Goal: Obtain resource: Obtain resource

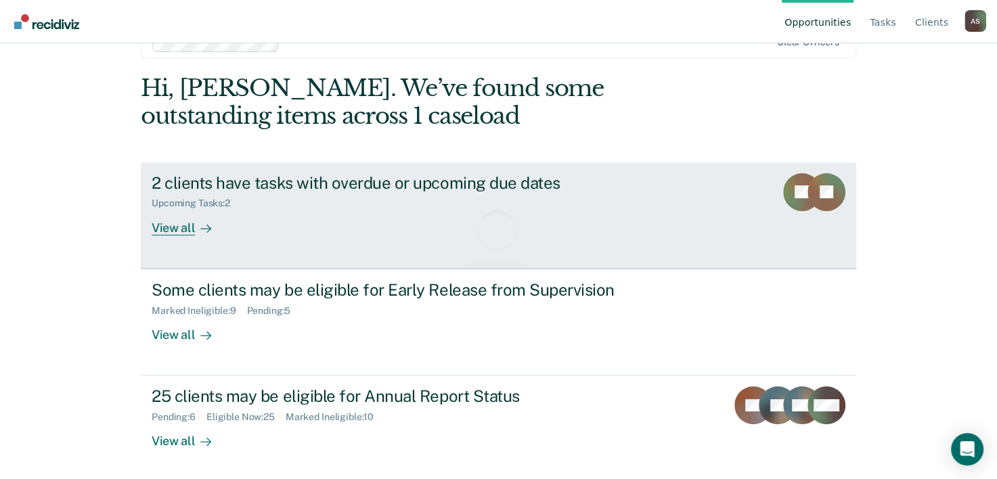
scroll to position [41, 0]
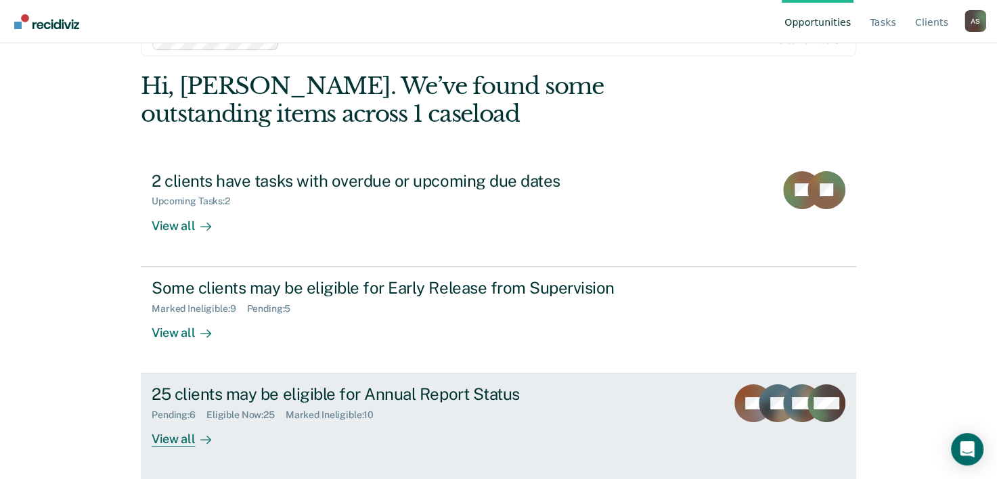
click at [209, 435] on div "View all" at bounding box center [190, 434] width 76 height 26
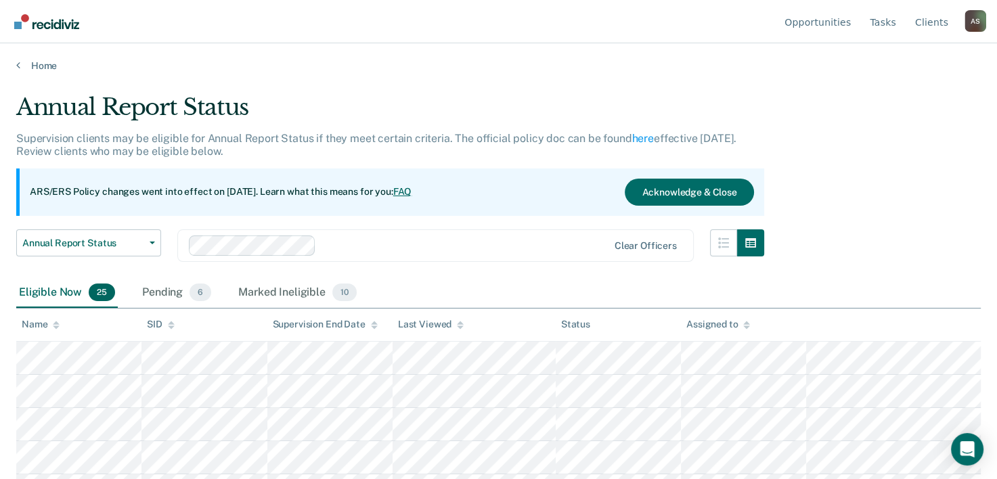
scroll to position [68, 0]
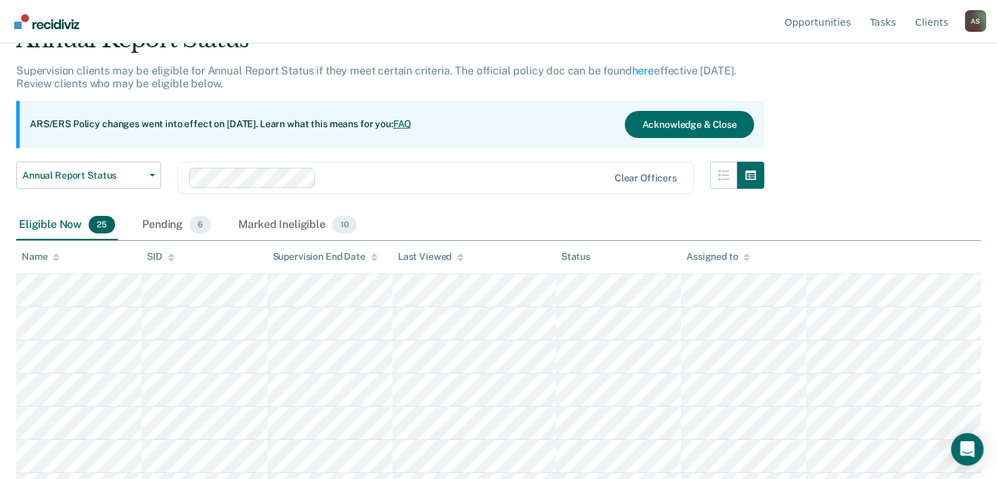
click at [57, 261] on icon at bounding box center [56, 257] width 7 height 9
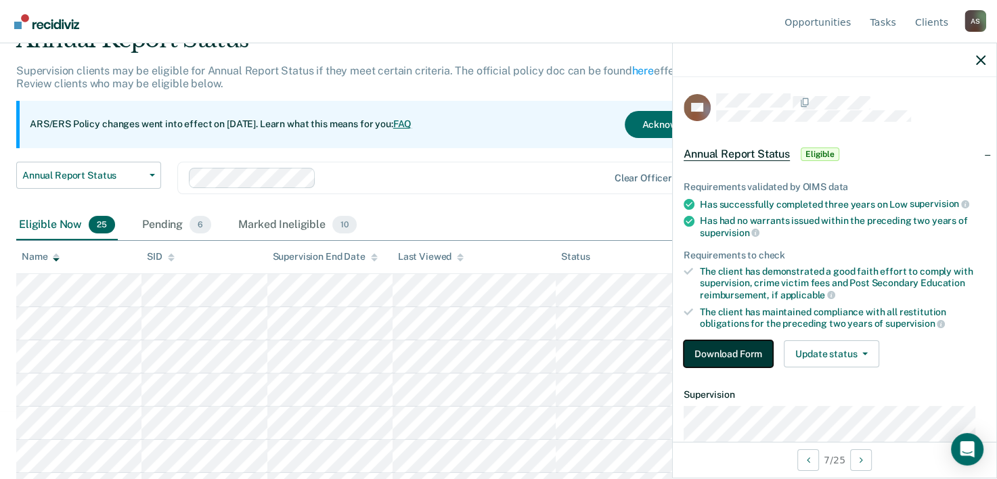
click at [748, 347] on button "Download Form" at bounding box center [728, 354] width 89 height 27
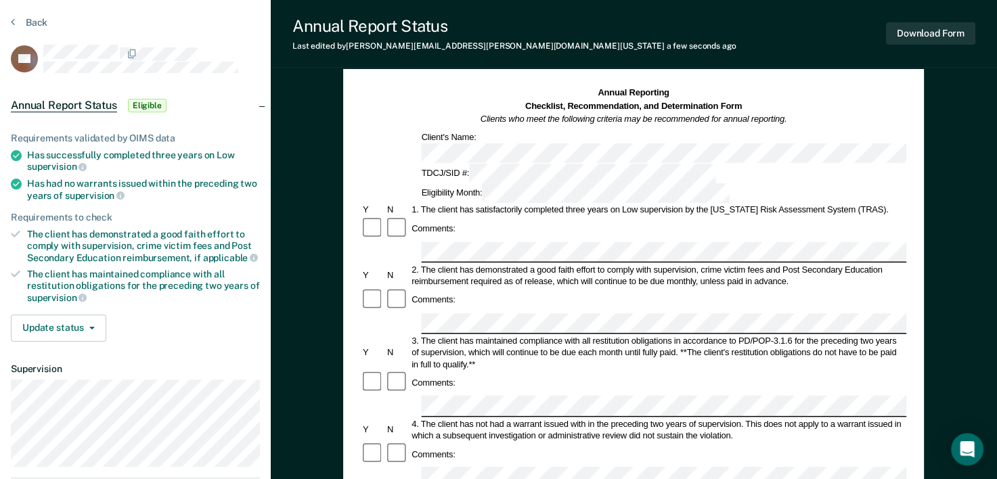
scroll to position [68, 0]
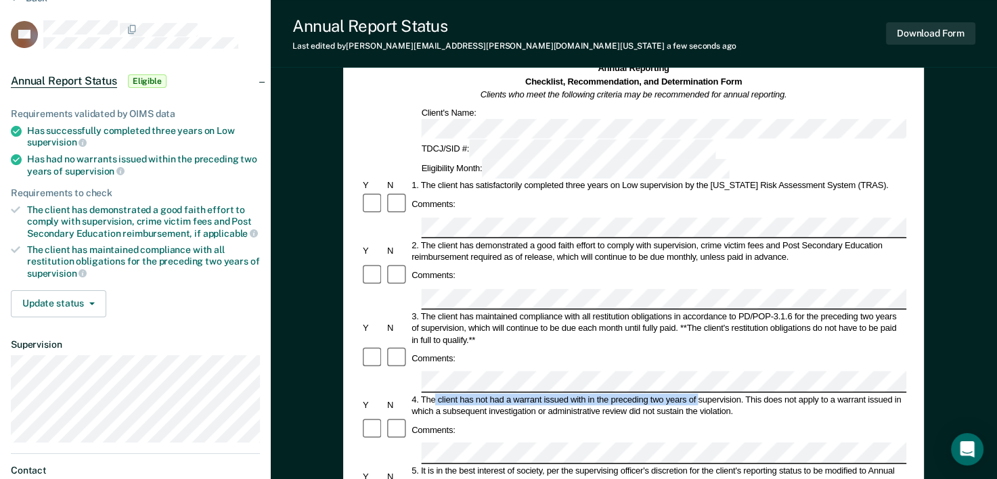
drag, startPoint x: 435, startPoint y: 320, endPoint x: 697, endPoint y: 322, distance: 262.0
click at [697, 393] on div "4. The client has not had a warrant issued with in the preceding two years of s…" at bounding box center [658, 405] width 497 height 24
drag, startPoint x: 697, startPoint y: 322, endPoint x: 720, endPoint y: 318, distance: 22.8
click at [711, 393] on div "4. The client has not had a warrant issued with in the preceding two years of s…" at bounding box center [658, 405] width 497 height 24
drag, startPoint x: 741, startPoint y: 317, endPoint x: 422, endPoint y: 315, distance: 319.6
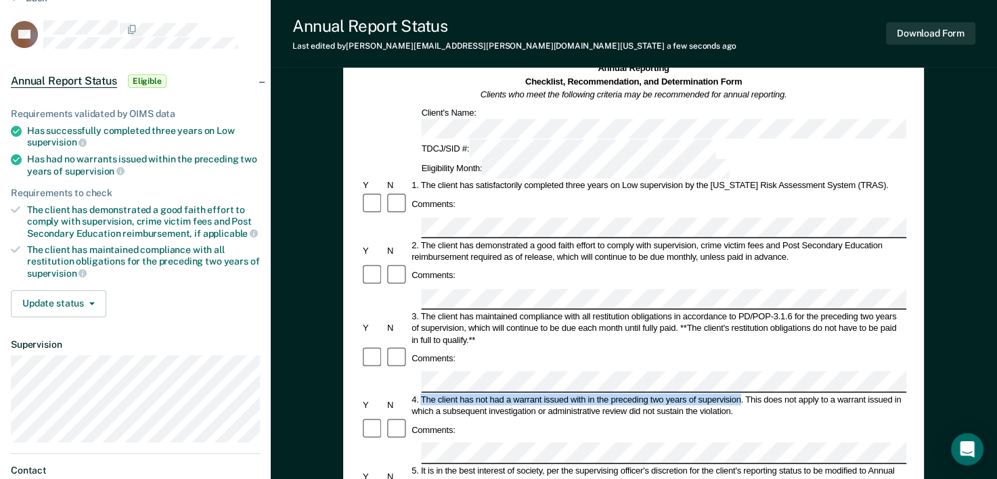
click at [422, 393] on div "4. The client has not had a warrant issued with in the preceding two years of s…" at bounding box center [658, 405] width 497 height 24
copy div "The client has not had a warrant issued with in the preceding two years of supe…"
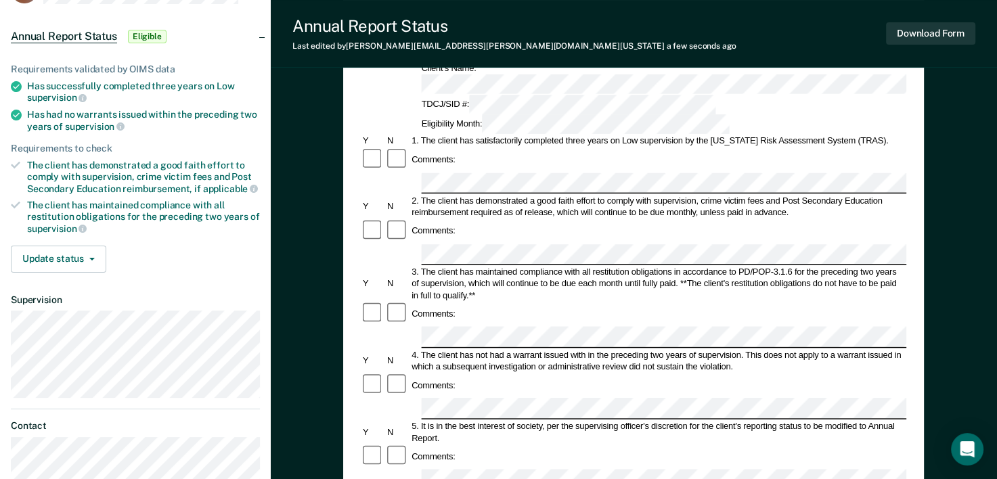
scroll to position [135, 0]
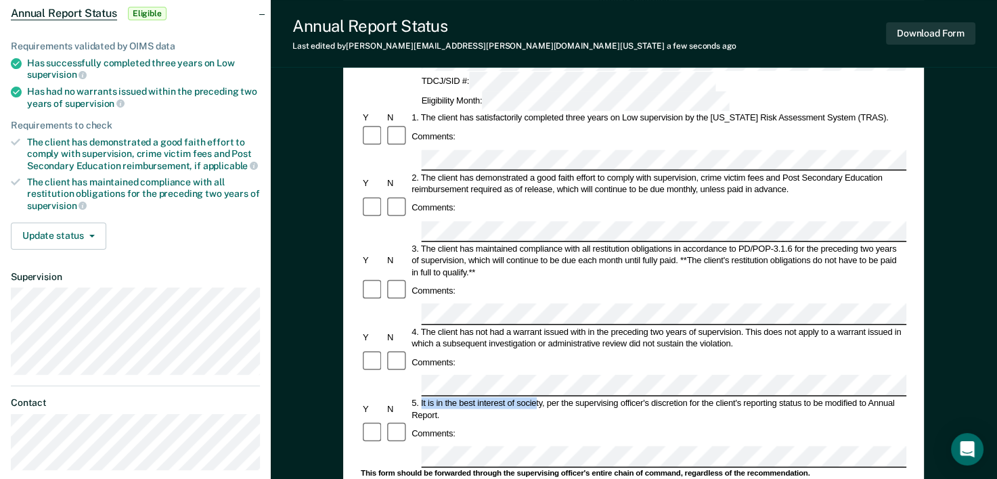
drag, startPoint x: 422, startPoint y: 311, endPoint x: 535, endPoint y: 311, distance: 113.1
click at [535, 397] on div "5. It is in the best interest of society, per the supervising officer's discret…" at bounding box center [658, 409] width 497 height 24
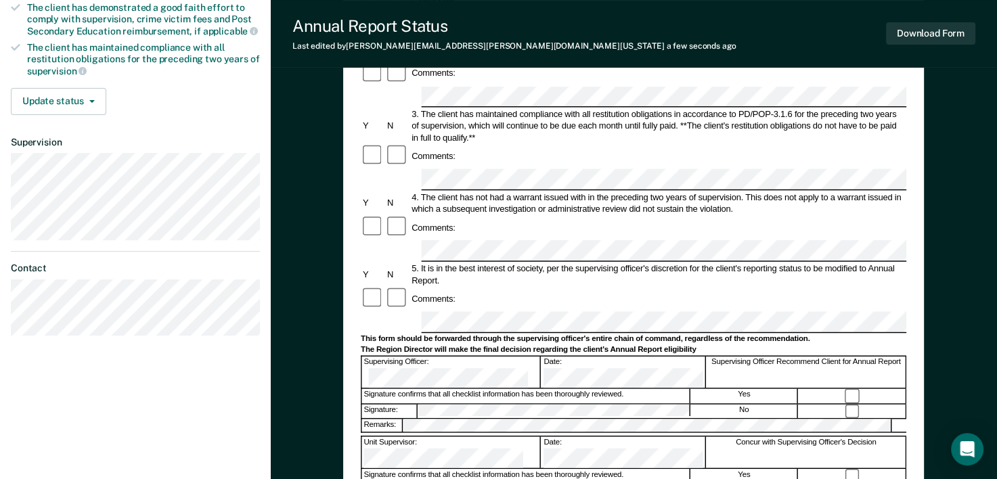
scroll to position [271, 0]
click at [433, 209] on form "Annual Reporting Checklist, Recommendation, and Determination Form Clients who …" at bounding box center [634, 310] width 546 height 902
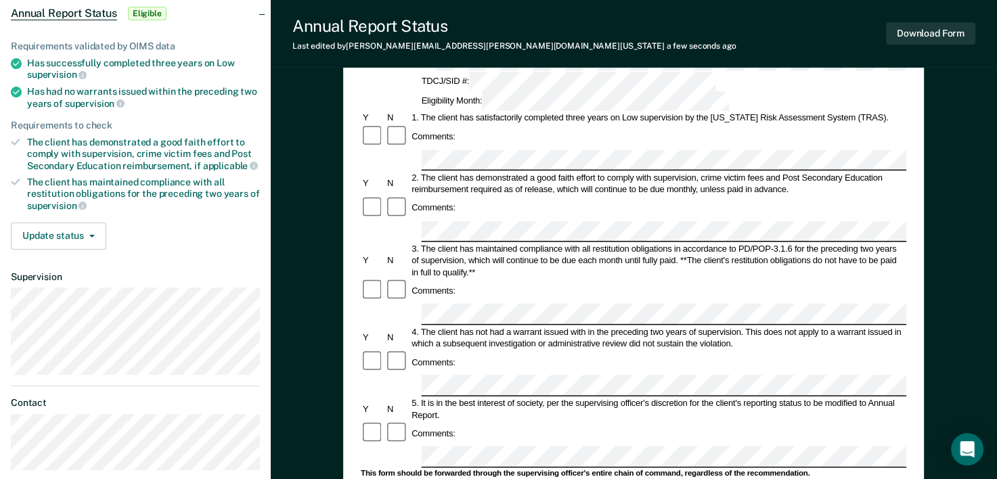
scroll to position [0, 0]
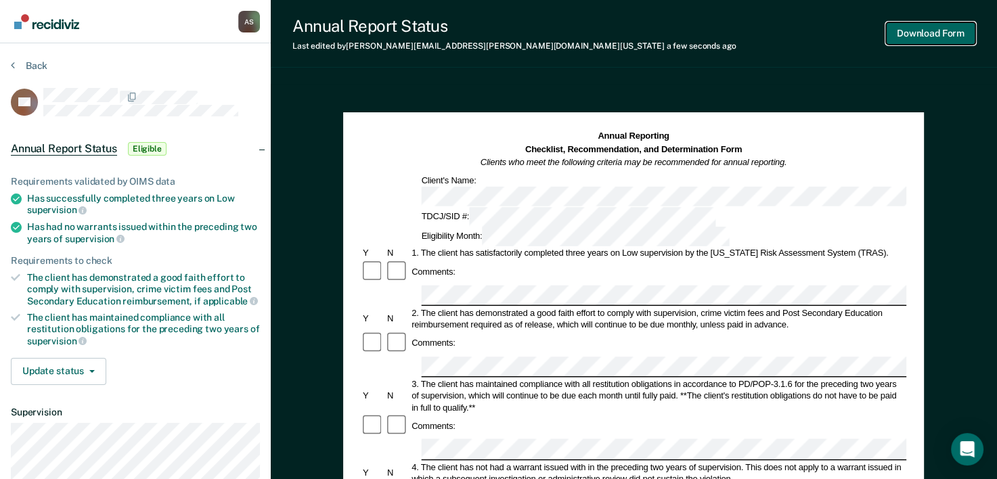
click at [920, 27] on button "Download Form" at bounding box center [930, 33] width 89 height 22
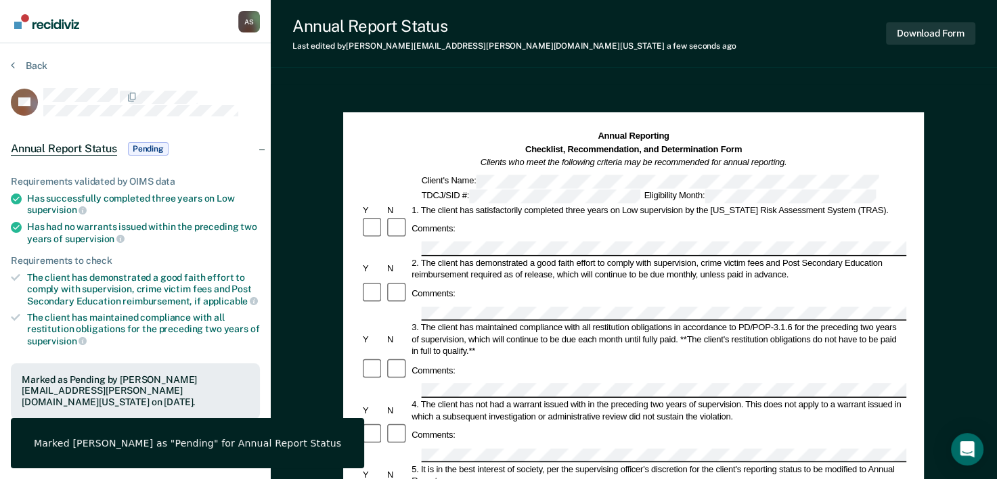
click at [548, 79] on div "Annual Report Status Last edited by [PERSON_NAME][EMAIL_ADDRESS][PERSON_NAME][D…" at bounding box center [634, 456] width 727 height 913
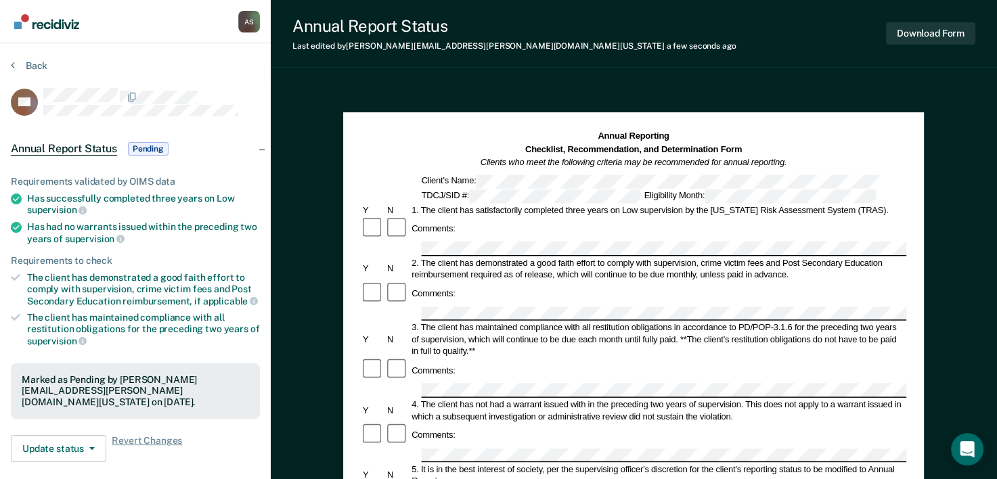
click at [14, 72] on div "Back" at bounding box center [135, 74] width 249 height 28
click at [12, 66] on icon at bounding box center [13, 65] width 4 height 11
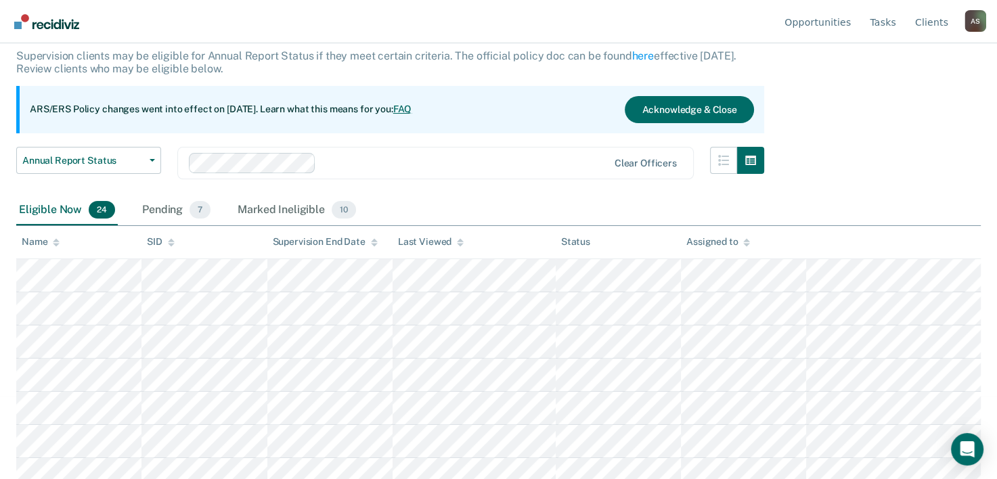
scroll to position [135, 0]
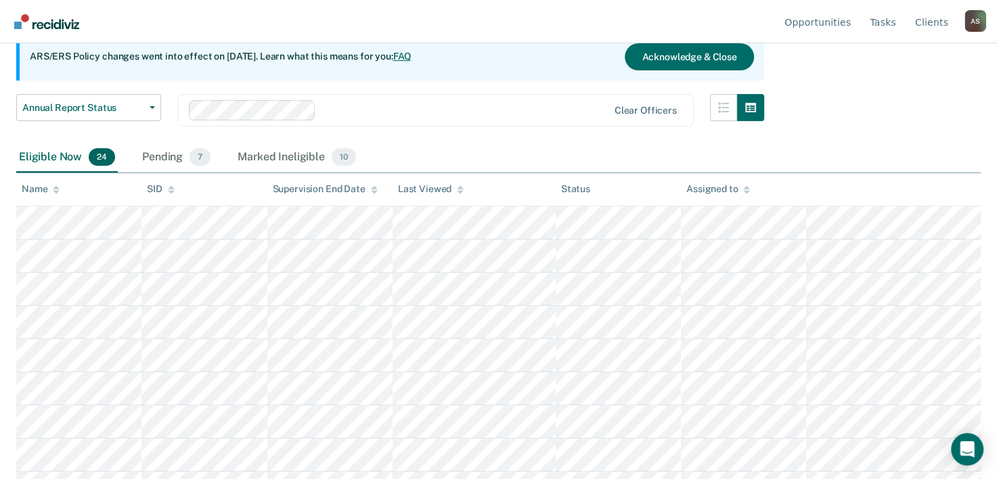
click at [185, 156] on div "Pending 7" at bounding box center [176, 158] width 74 height 30
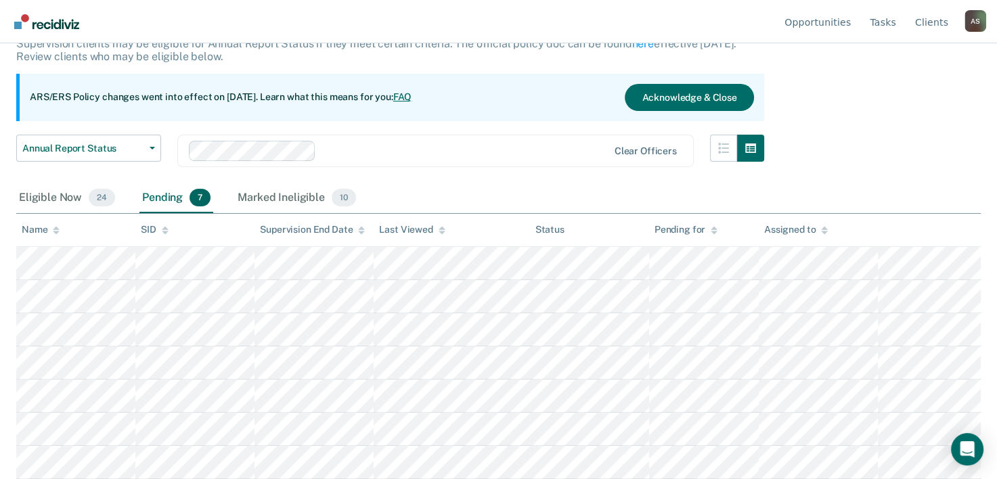
scroll to position [93, 0]
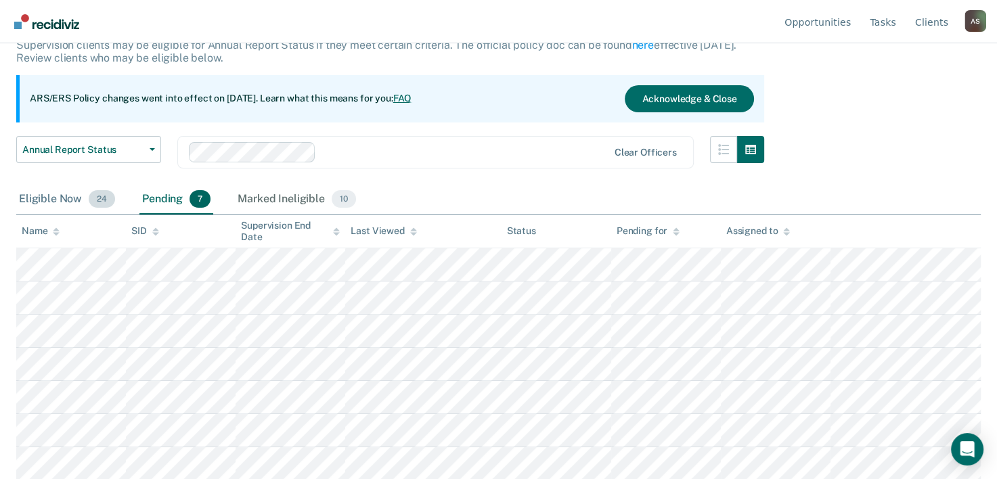
click at [89, 201] on span "24" at bounding box center [102, 199] width 26 height 18
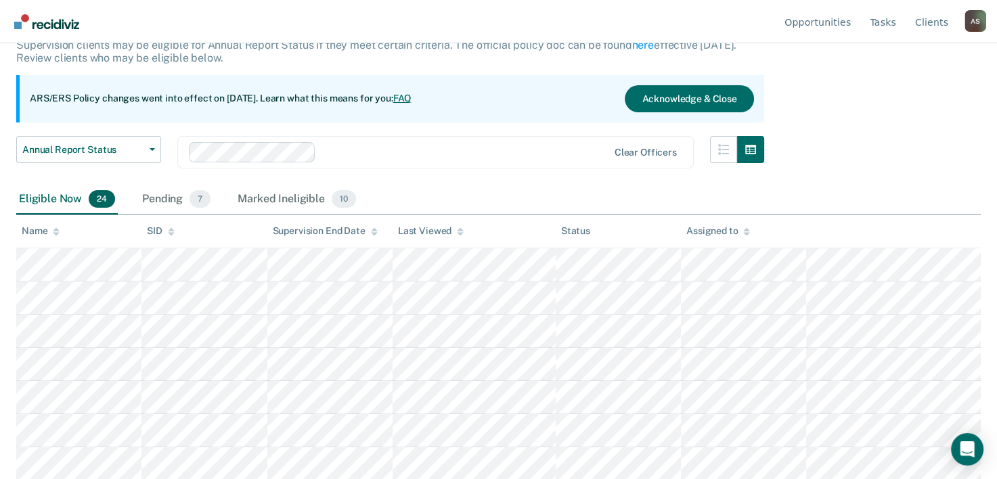
click at [53, 233] on icon at bounding box center [56, 232] width 7 height 9
click at [186, 198] on div "Pending 7" at bounding box center [176, 200] width 74 height 30
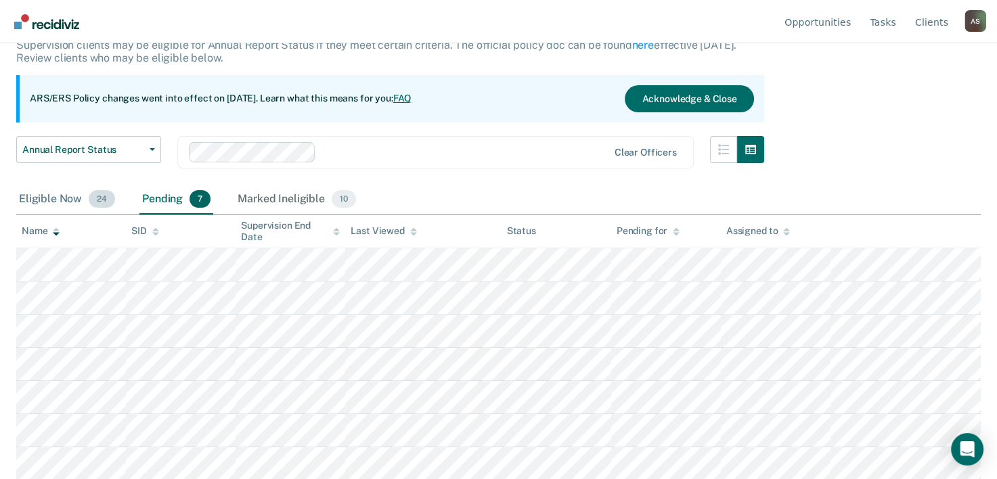
click at [65, 204] on div "Eligible Now 24" at bounding box center [67, 200] width 102 height 30
